Goal: Information Seeking & Learning: Learn about a topic

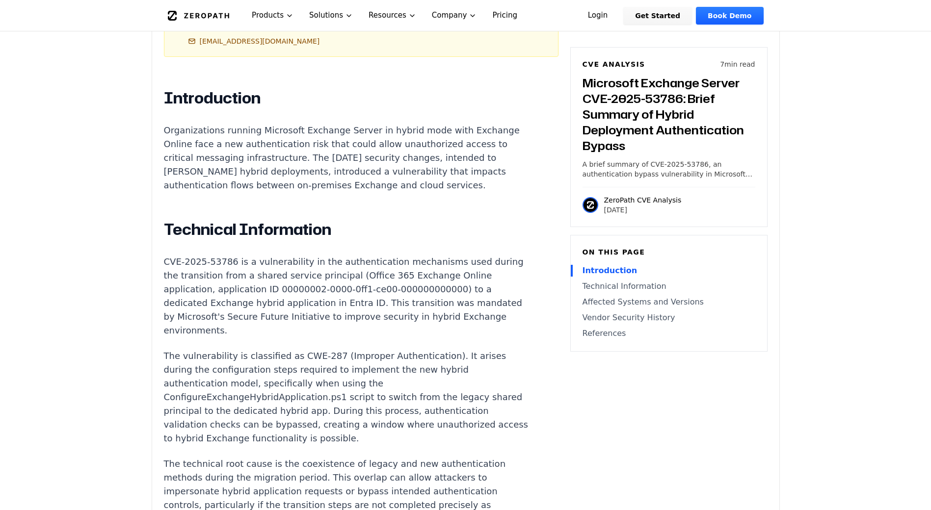
scroll to position [638, 0]
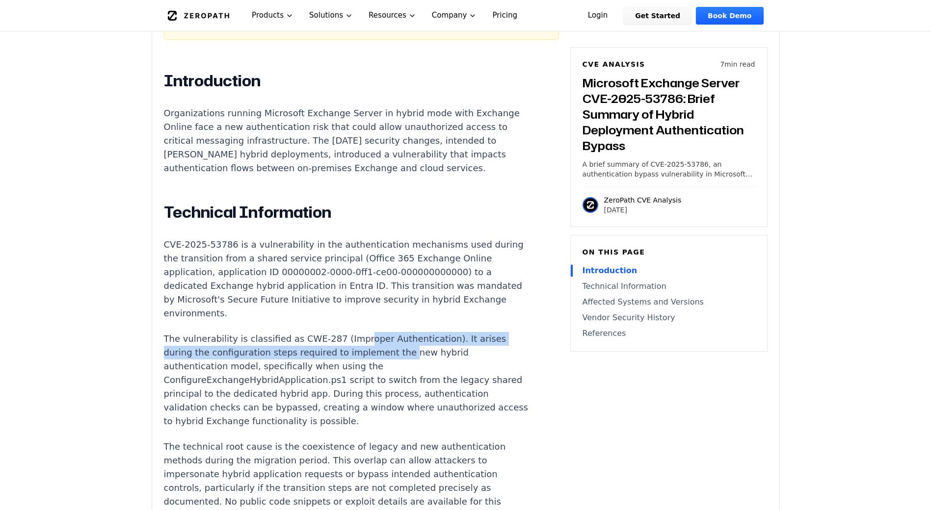
drag, startPoint x: 354, startPoint y: 347, endPoint x: 391, endPoint y: 351, distance: 37.6
click at [391, 351] on p "The vulnerability is classified as CWE-287 (Improper Authentication). It arises…" at bounding box center [346, 380] width 365 height 96
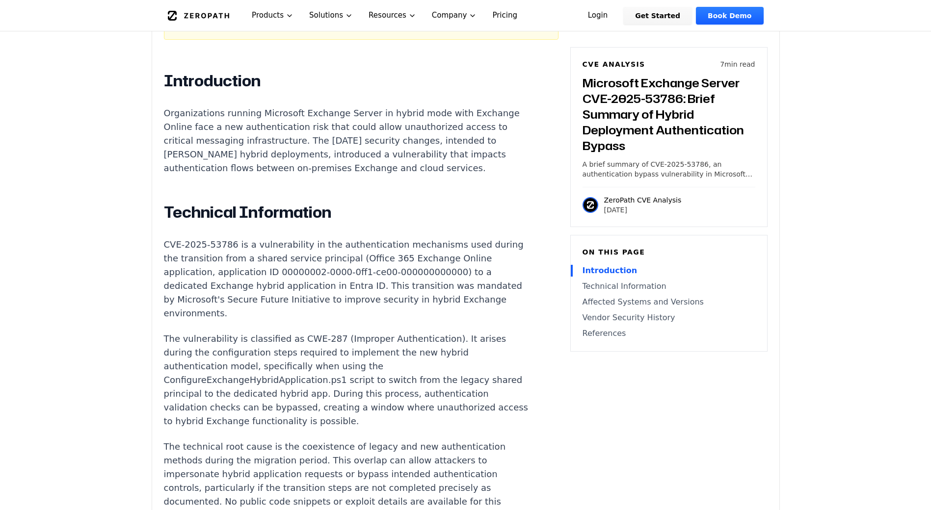
drag, startPoint x: 391, startPoint y: 351, endPoint x: 408, endPoint y: 370, distance: 25.0
click at [408, 370] on p "The vulnerability is classified as CWE-287 (Improper Authentication). It arises…" at bounding box center [346, 380] width 365 height 96
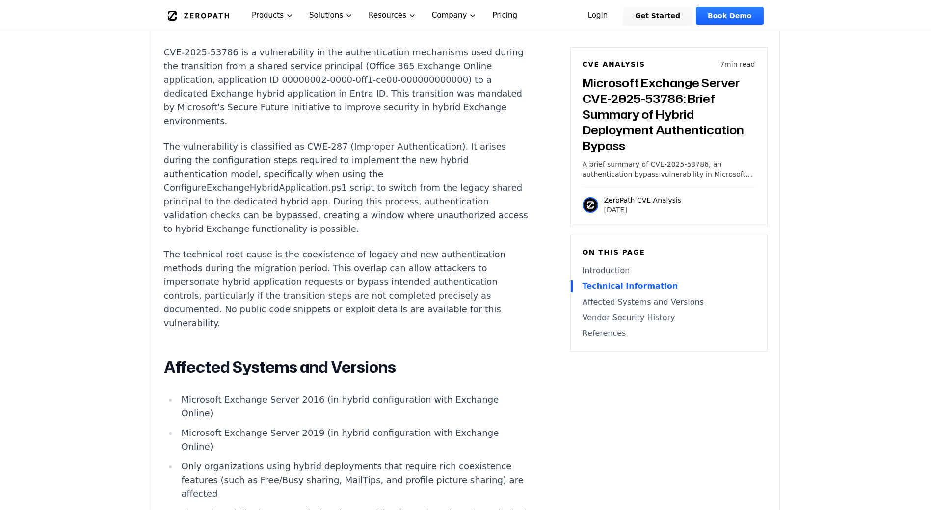
scroll to position [834, 0]
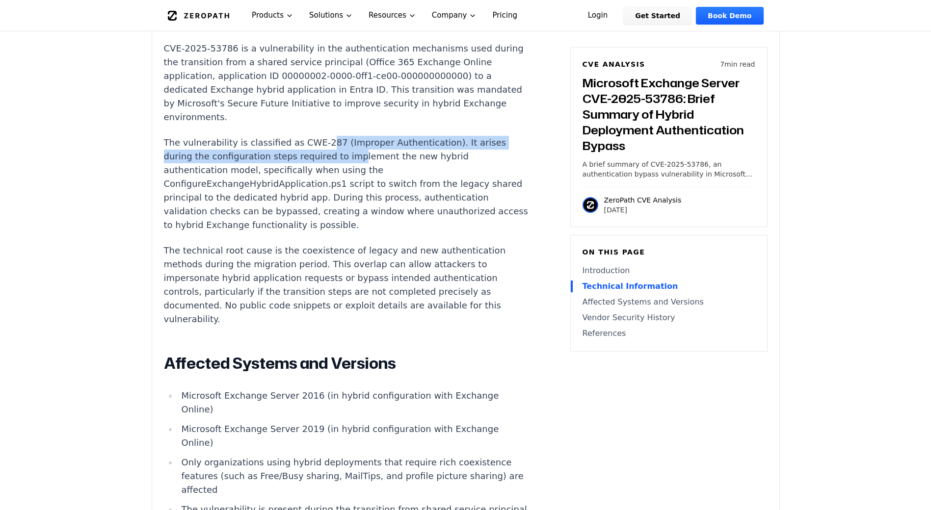
drag, startPoint x: 337, startPoint y: 152, endPoint x: 363, endPoint y: 154, distance: 26.1
click at [363, 154] on p "The vulnerability is classified as CWE-287 (Improper Authentication). It arises…" at bounding box center [346, 184] width 365 height 96
drag, startPoint x: 363, startPoint y: 154, endPoint x: 400, endPoint y: 177, distance: 43.9
click at [400, 177] on p "The vulnerability is classified as CWE-287 (Improper Authentication). It arises…" at bounding box center [346, 184] width 365 height 96
drag, startPoint x: 205, startPoint y: 158, endPoint x: 310, endPoint y: 160, distance: 105.5
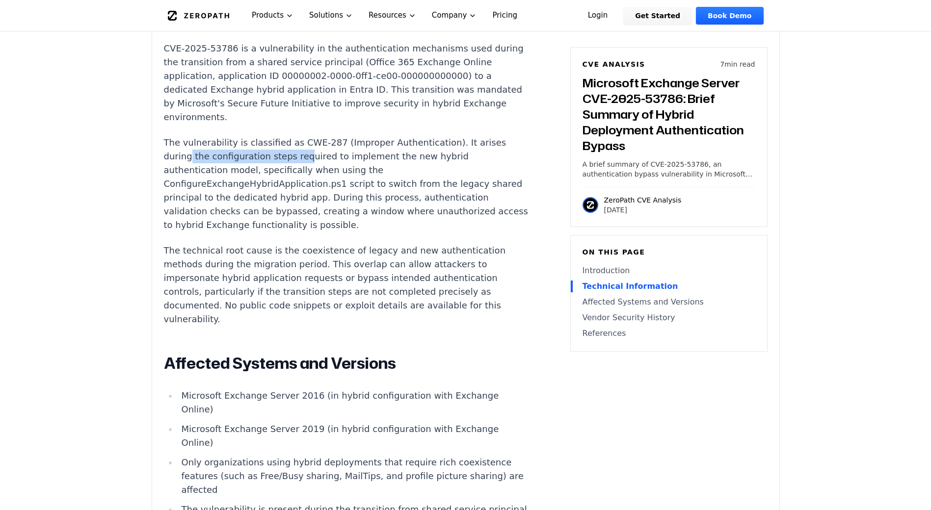
click at [310, 160] on p "The vulnerability is classified as CWE-287 (Improper Authentication). It arises…" at bounding box center [346, 184] width 365 height 96
drag, startPoint x: 310, startPoint y: 160, endPoint x: 398, endPoint y: 169, distance: 88.8
click at [399, 168] on p "The vulnerability is classified as CWE-287 (Improper Authentication). It arises…" at bounding box center [346, 184] width 365 height 96
drag, startPoint x: 269, startPoint y: 182, endPoint x: 286, endPoint y: 184, distance: 16.3
click at [286, 184] on p "The vulnerability is classified as CWE-287 (Improper Authentication). It arises…" at bounding box center [346, 184] width 365 height 96
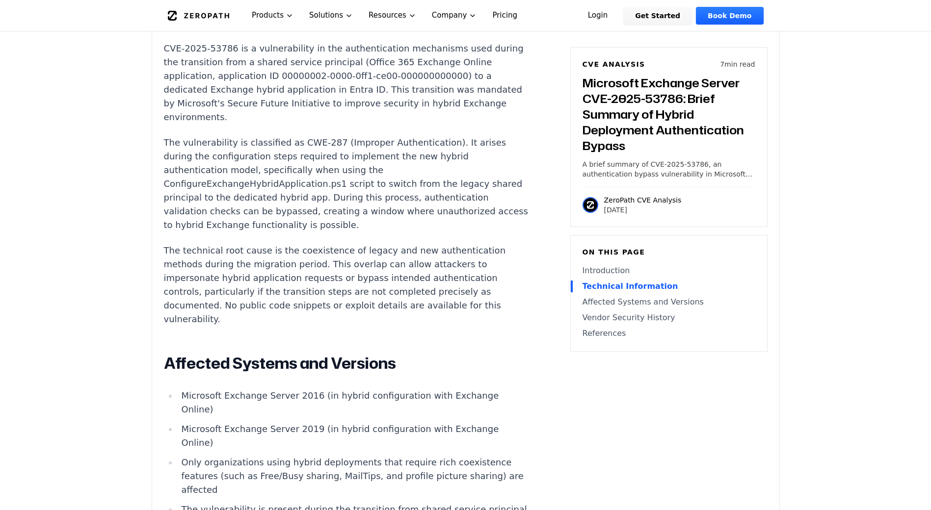
drag, startPoint x: 286, startPoint y: 184, endPoint x: 305, endPoint y: 203, distance: 27.1
click at [305, 203] on p "The vulnerability is classified as CWE-287 (Improper Authentication). It arises…" at bounding box center [346, 184] width 365 height 96
drag, startPoint x: 244, startPoint y: 185, endPoint x: 307, endPoint y: 186, distance: 62.8
click at [307, 186] on p "The vulnerability is classified as CWE-287 (Improper Authentication). It arises…" at bounding box center [346, 184] width 365 height 96
drag, startPoint x: 307, startPoint y: 186, endPoint x: 353, endPoint y: 203, distance: 48.4
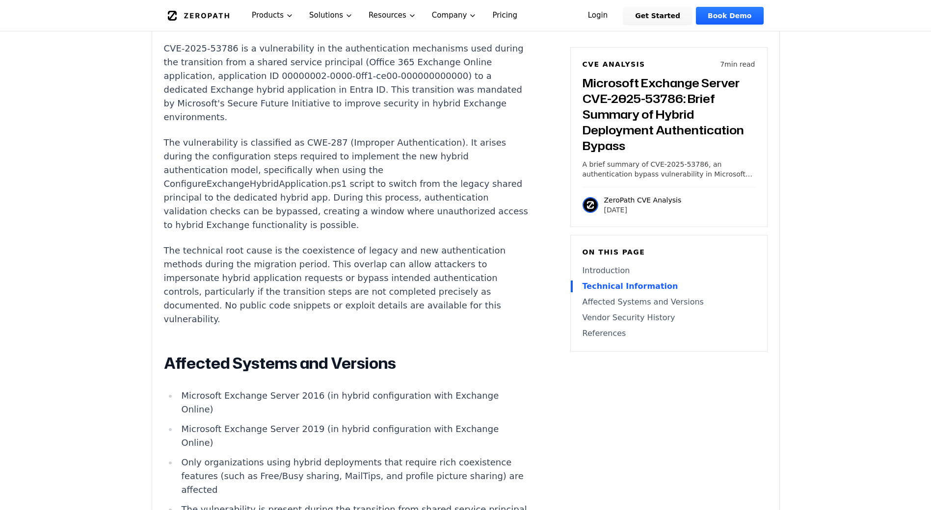
click at [353, 203] on p "The vulnerability is classified as CWE-287 (Improper Authentication). It arises…" at bounding box center [346, 184] width 365 height 96
drag, startPoint x: 396, startPoint y: 188, endPoint x: 421, endPoint y: 190, distance: 25.1
click at [421, 190] on p "The vulnerability is classified as CWE-287 (Improper Authentication). It arises…" at bounding box center [346, 184] width 365 height 96
drag, startPoint x: 421, startPoint y: 190, endPoint x: 425, endPoint y: 199, distance: 10.1
click at [425, 199] on p "The vulnerability is classified as CWE-287 (Improper Authentication). It arises…" at bounding box center [346, 184] width 365 height 96
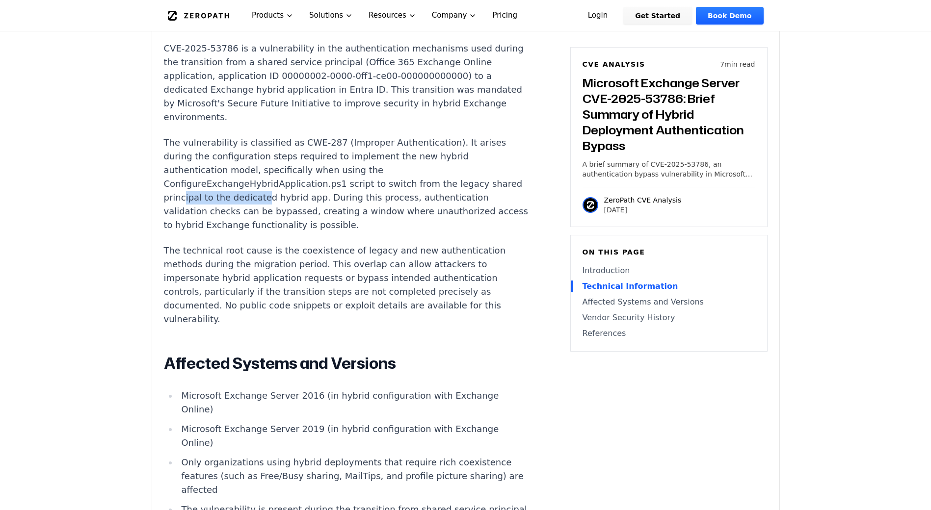
drag, startPoint x: 212, startPoint y: 204, endPoint x: 293, endPoint y: 208, distance: 80.6
click at [293, 208] on p "The vulnerability is classified as CWE-287 (Improper Authentication). It arises…" at bounding box center [346, 184] width 365 height 96
drag, startPoint x: 293, startPoint y: 208, endPoint x: 335, endPoint y: 219, distance: 43.8
click at [335, 219] on p "The vulnerability is classified as CWE-287 (Improper Authentication). It arises…" at bounding box center [346, 184] width 365 height 96
drag, startPoint x: 235, startPoint y: 254, endPoint x: 304, endPoint y: 260, distance: 69.4
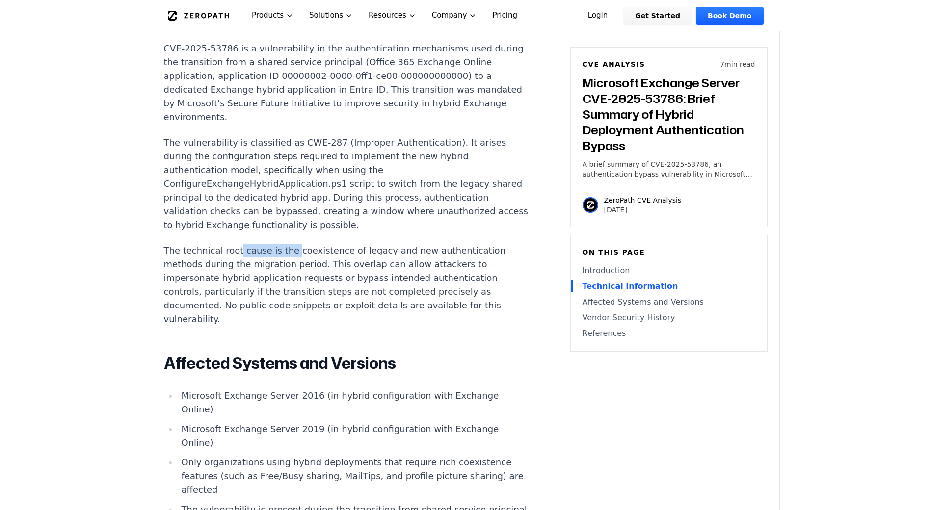
click at [304, 260] on p "The technical root cause is the coexistence of legacy and new authentication me…" at bounding box center [346, 285] width 365 height 82
drag, startPoint x: 304, startPoint y: 260, endPoint x: 327, endPoint y: 277, distance: 29.2
click at [327, 277] on p "The technical root cause is the coexistence of legacy and new authentication me…" at bounding box center [346, 285] width 365 height 82
drag, startPoint x: 327, startPoint y: 277, endPoint x: 416, endPoint y: 280, distance: 88.9
click at [416, 280] on p "The technical root cause is the coexistence of legacy and new authentication me…" at bounding box center [346, 285] width 365 height 82
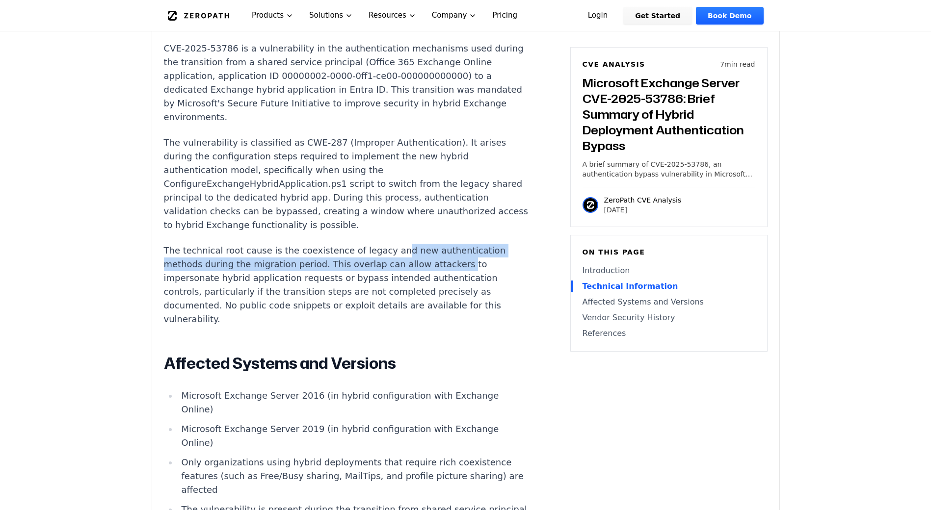
drag, startPoint x: 385, startPoint y: 258, endPoint x: 451, endPoint y: 261, distance: 65.8
click at [451, 261] on p "The technical root cause is the coexistence of legacy and new authentication me…" at bounding box center [346, 285] width 365 height 82
drag, startPoint x: 451, startPoint y: 261, endPoint x: 468, endPoint y: 275, distance: 22.0
click at [468, 275] on p "The technical root cause is the coexistence of legacy and new authentication me…" at bounding box center [346, 285] width 365 height 82
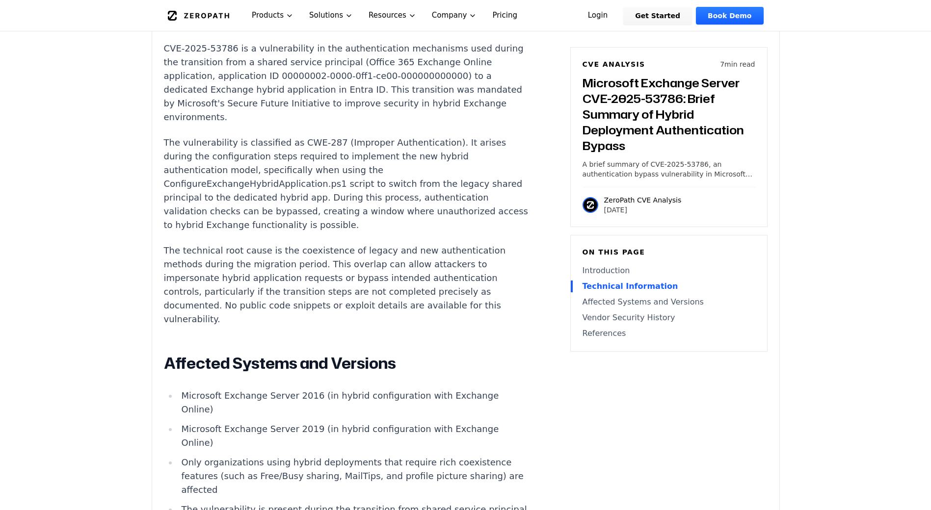
click at [450, 284] on p "The technical root cause is the coexistence of legacy and new authentication me…" at bounding box center [346, 285] width 365 height 82
drag, startPoint x: 269, startPoint y: 295, endPoint x: 342, endPoint y: 299, distance: 73.2
click at [342, 299] on p "The technical root cause is the coexistence of legacy and new authentication me…" at bounding box center [346, 285] width 365 height 82
drag, startPoint x: 342, startPoint y: 299, endPoint x: 384, endPoint y: 306, distance: 42.8
click at [384, 306] on p "The technical root cause is the coexistence of legacy and new authentication me…" at bounding box center [346, 285] width 365 height 82
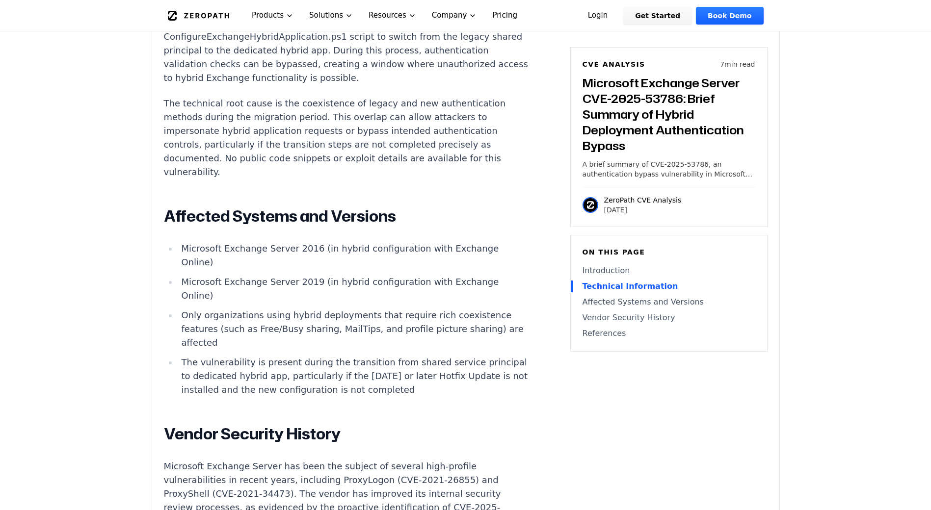
scroll to position [1031, 0]
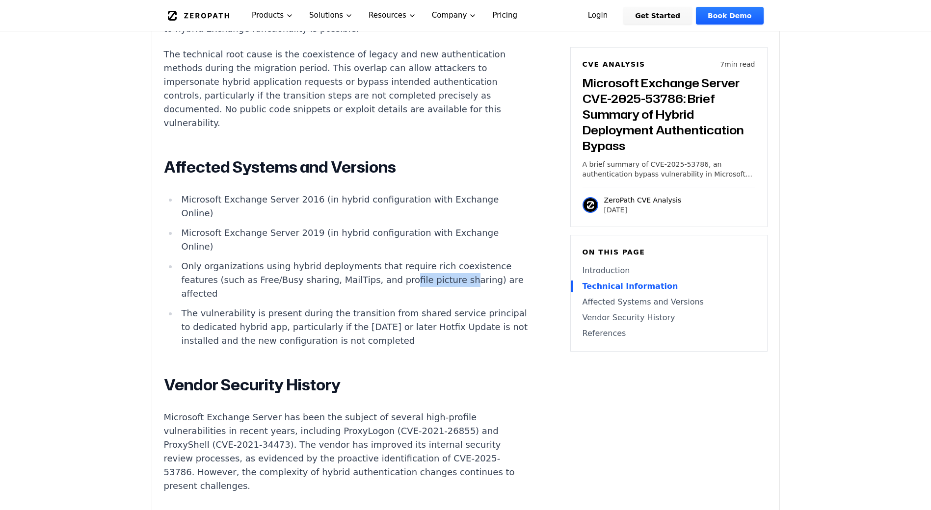
drag, startPoint x: 403, startPoint y: 276, endPoint x: 443, endPoint y: 279, distance: 40.3
click at [443, 279] on li "Only organizations using hybrid deployments that require rich coexistence featu…" at bounding box center [353, 280] width 351 height 41
drag, startPoint x: 443, startPoint y: 279, endPoint x: 441, endPoint y: 304, distance: 25.6
click at [443, 301] on li "Only organizations using hybrid deployments that require rich coexistence featu…" at bounding box center [353, 280] width 351 height 41
drag, startPoint x: 269, startPoint y: 285, endPoint x: 303, endPoint y: 290, distance: 33.7
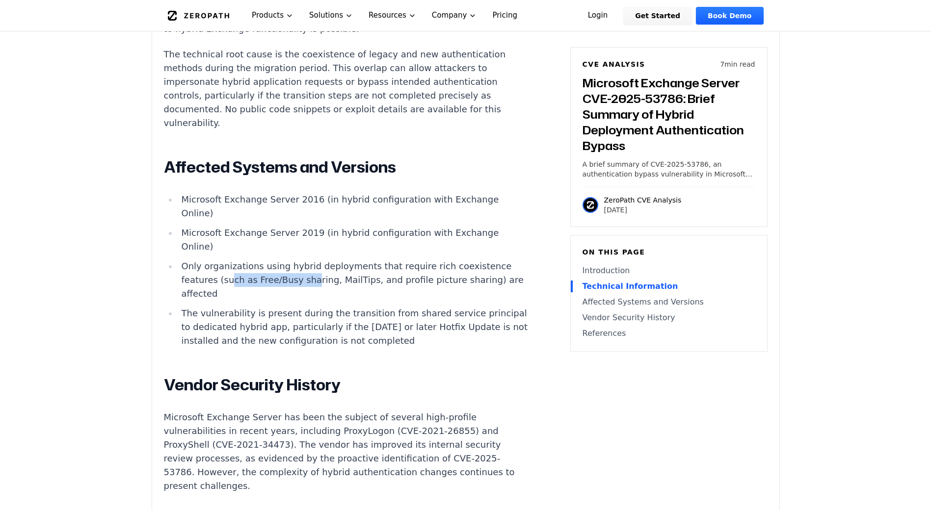
click at [303, 290] on li "Only organizations using hybrid deployments that require rich coexistence featu…" at bounding box center [353, 280] width 351 height 41
drag, startPoint x: 303, startPoint y: 290, endPoint x: 327, endPoint y: 304, distance: 28.4
click at [327, 301] on li "Only organizations using hybrid deployments that require rich coexistence featu…" at bounding box center [353, 280] width 351 height 41
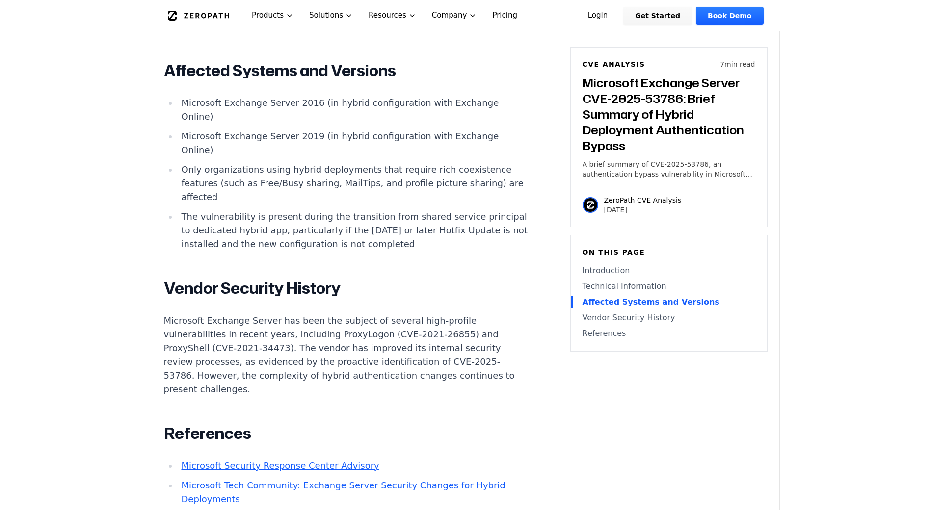
scroll to position [1129, 0]
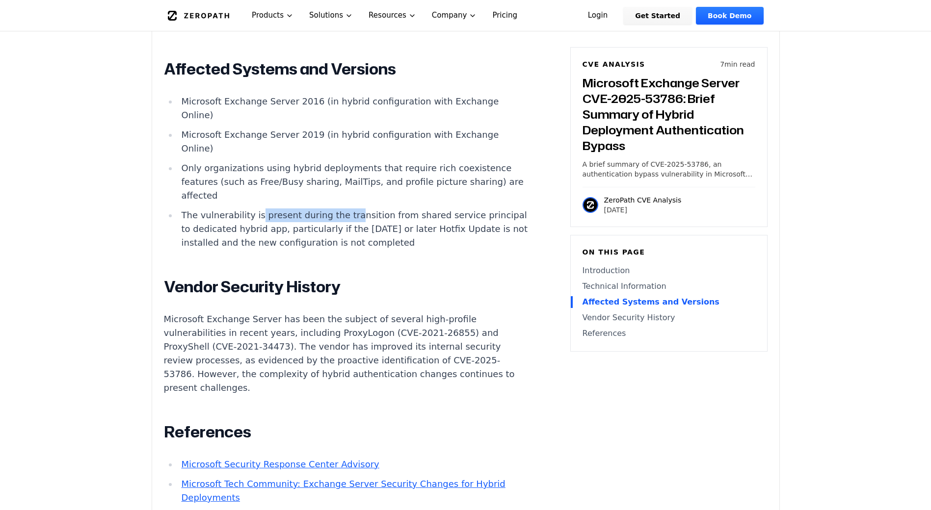
drag, startPoint x: 260, startPoint y: 215, endPoint x: 347, endPoint y: 228, distance: 88.8
click at [347, 228] on li "The vulnerability is present during the transition from shared service principa…" at bounding box center [353, 229] width 351 height 41
drag, startPoint x: 347, startPoint y: 228, endPoint x: 359, endPoint y: 239, distance: 16.0
click at [359, 239] on li "The vulnerability is present during the transition from shared service principa…" at bounding box center [353, 229] width 351 height 41
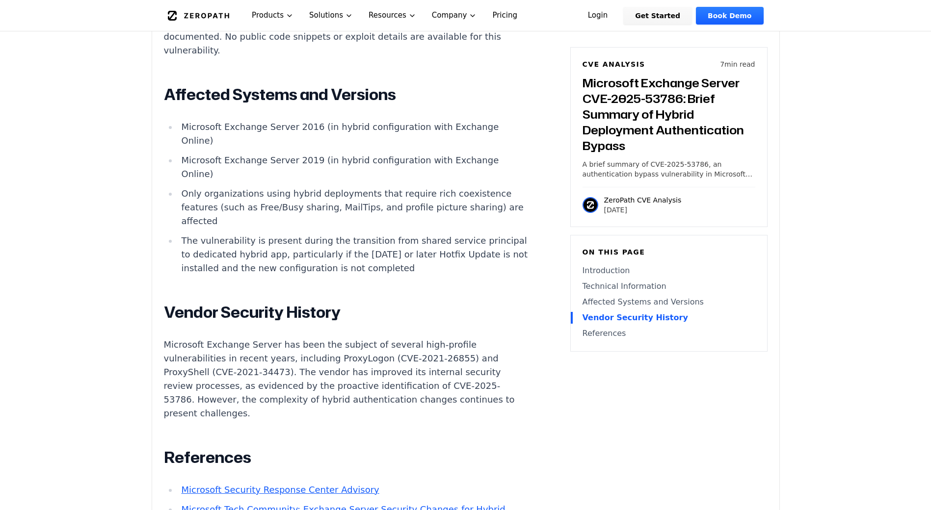
scroll to position [1080, 0]
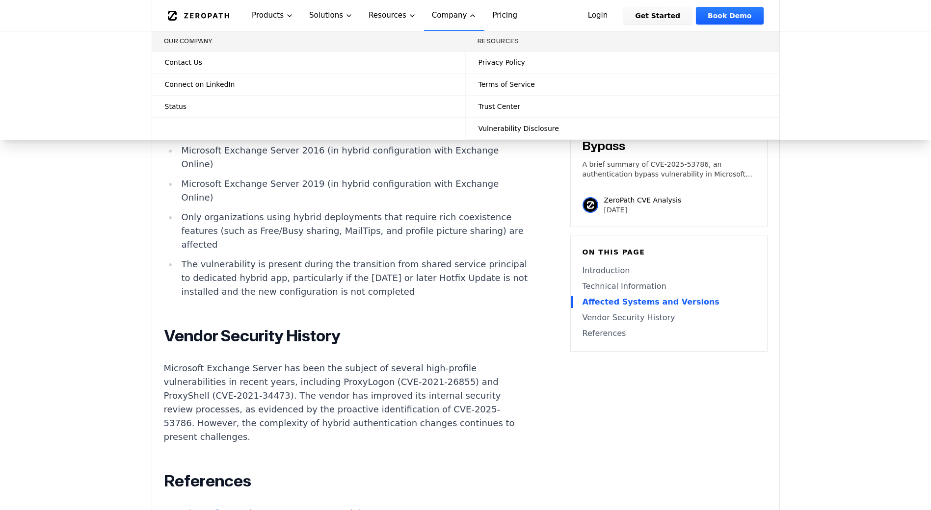
click at [386, 302] on div "Introduction Organizations running Microsoft Exchange Server in hybrid mode wit…" at bounding box center [346, 130] width 365 height 1003
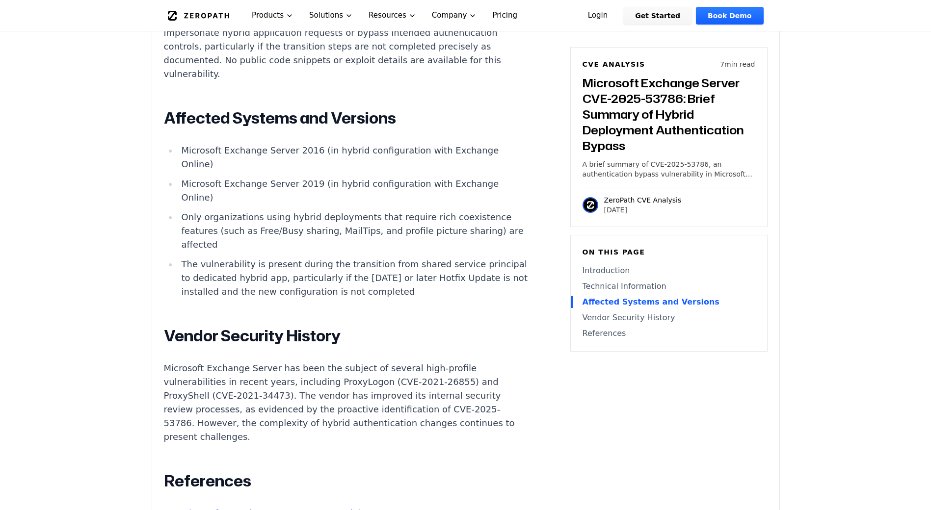
click at [363, 313] on div "Introduction Organizations running Microsoft Exchange Server in hybrid mode wit…" at bounding box center [346, 130] width 365 height 1003
drag, startPoint x: 370, startPoint y: 281, endPoint x: 449, endPoint y: 277, distance: 79.1
click at [449, 277] on li "The vulnerability is present during the transition from shared service principa…" at bounding box center [353, 278] width 351 height 41
drag, startPoint x: 449, startPoint y: 277, endPoint x: 466, endPoint y: 296, distance: 25.7
click at [467, 293] on li "The vulnerability is present during the transition from shared service principa…" at bounding box center [353, 278] width 351 height 41
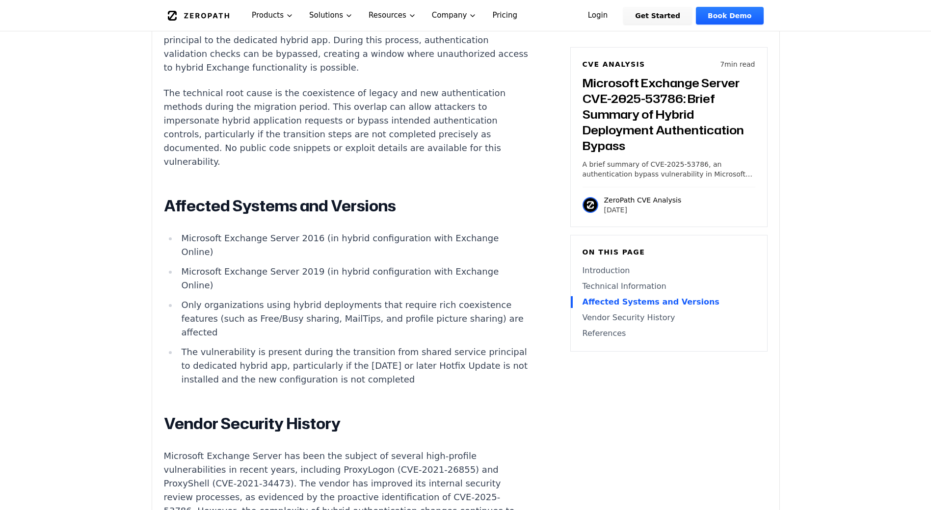
scroll to position [981, 0]
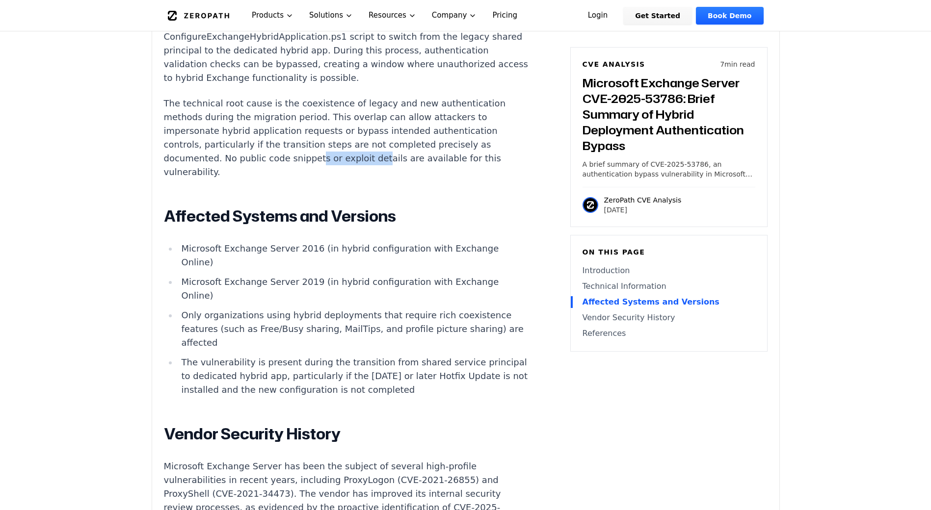
drag, startPoint x: 358, startPoint y: 162, endPoint x: 368, endPoint y: 164, distance: 9.4
click at [368, 164] on p "The technical root cause is the coexistence of legacy and new authentication me…" at bounding box center [346, 138] width 365 height 82
drag, startPoint x: 368, startPoint y: 164, endPoint x: 397, endPoint y: 207, distance: 51.6
click at [396, 207] on div "Introduction Organizations running Microsoft Exchange Server in hybrid mode wit…" at bounding box center [346, 229] width 365 height 1003
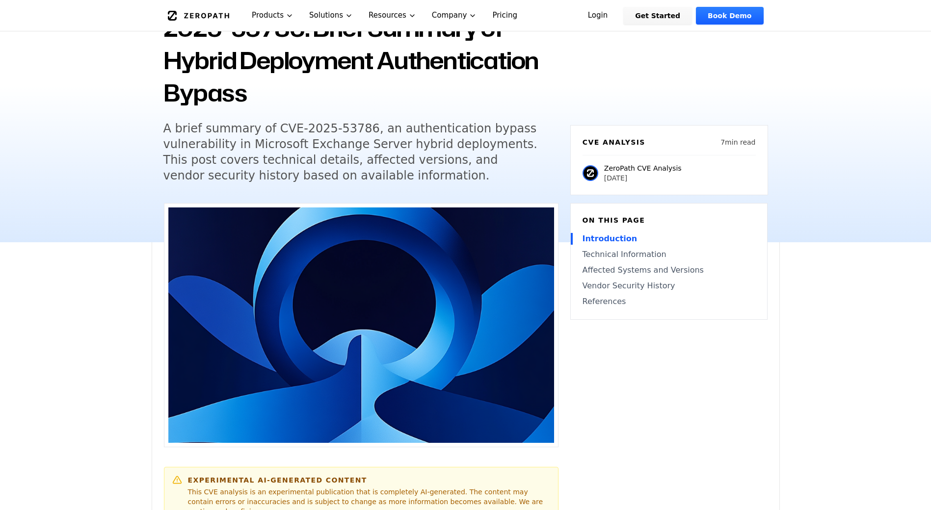
scroll to position [49, 0]
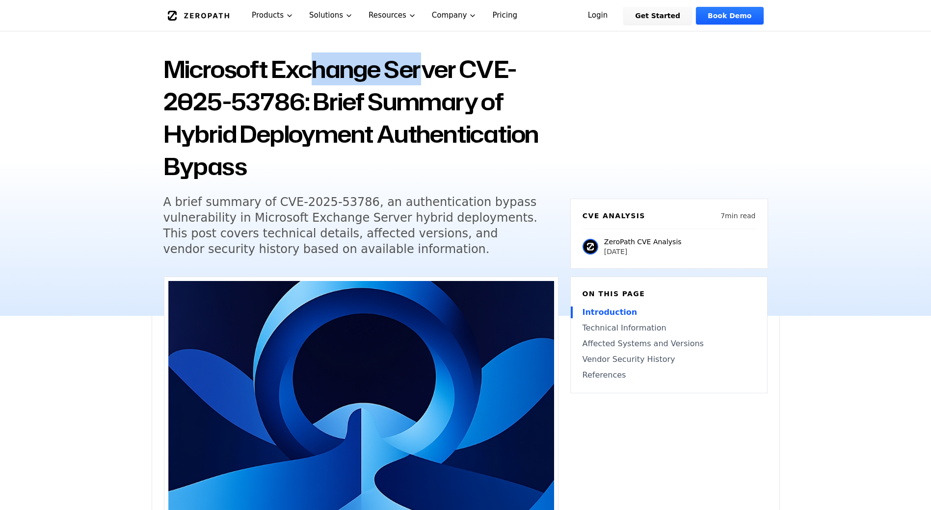
drag, startPoint x: 349, startPoint y: 69, endPoint x: 439, endPoint y: 75, distance: 90.5
click at [439, 75] on h1 "Microsoft Exchange Server CVE-2025-53786: Brief Summary of Hybrid Deployment Au…" at bounding box center [360, 118] width 395 height 130
click at [430, 186] on div "Back to Blog Microsoft Exchange Server CVE-2025-53786: Brief Summary of Hybrid …" at bounding box center [360, 141] width 395 height 255
click at [401, 187] on div "Back to Blog Microsoft Exchange Server CVE-2025-53786: Brief Summary of Hybrid …" at bounding box center [360, 141] width 395 height 255
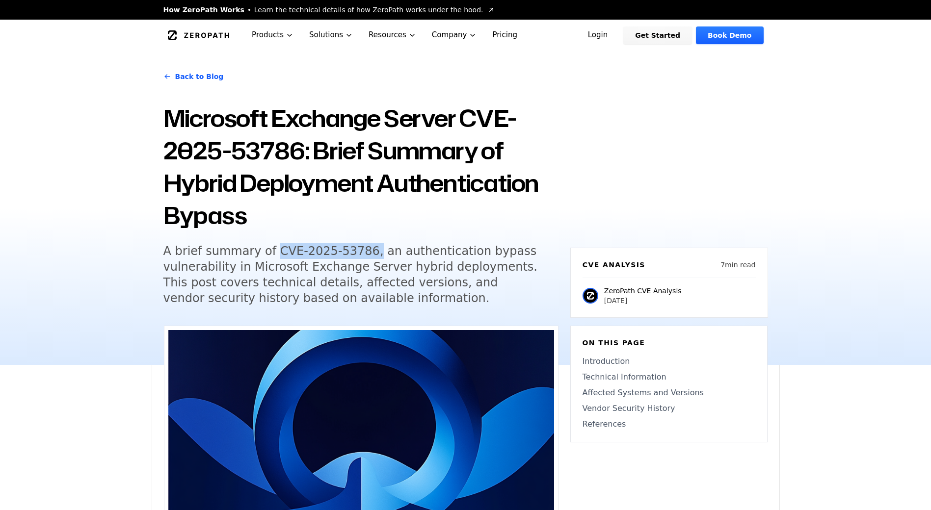
drag, startPoint x: 355, startPoint y: 249, endPoint x: 266, endPoint y: 250, distance: 88.8
click at [266, 250] on h5 "A brief summary of CVE-2025-53786, an authentication bypass vulnerability in Mi…" at bounding box center [351, 274] width 377 height 63
